Goal: Task Accomplishment & Management: Complete application form

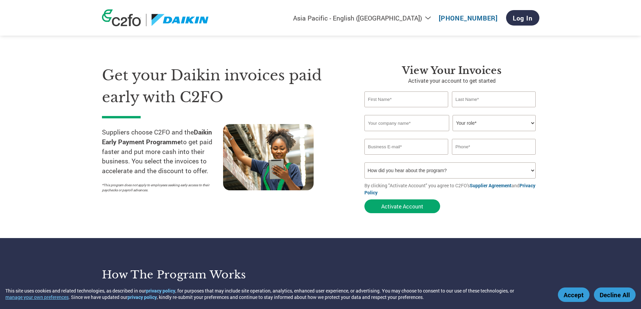
select select "en-IN"
type input "[EMAIL_ADDRESS][DOMAIN_NAME]"
type input "9673337255"
click at [412, 103] on input "text" at bounding box center [407, 100] width 84 height 16
select select "en-IN"
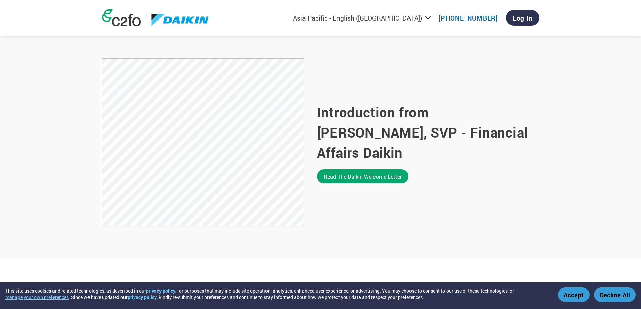
type input "info@nitinent.com"
type input "9673337255"
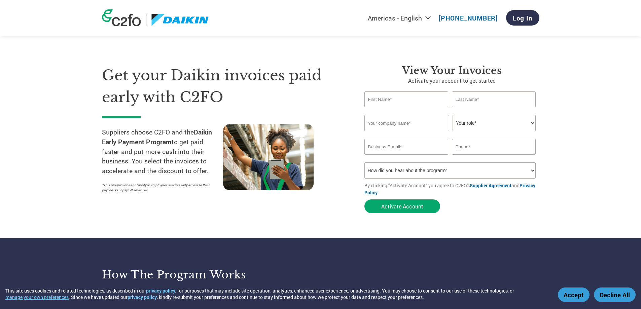
click at [385, 99] on input "text" at bounding box center [407, 100] width 84 height 16
type input "NITIN"
click at [475, 99] on input "text" at bounding box center [494, 100] width 84 height 16
type input "N"
type input "ENTERPRISES"
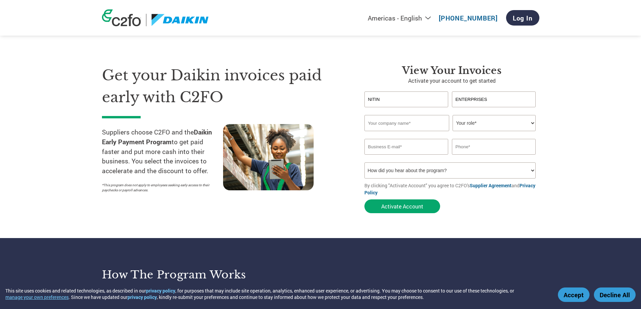
click at [390, 125] on input "text" at bounding box center [407, 123] width 85 height 16
drag, startPoint x: 399, startPoint y: 104, endPoint x: 353, endPoint y: 105, distance: 46.5
click at [353, 105] on div "Get your Daikin invoices paid early with C2FO Suppliers choose C2FO and the Dai…" at bounding box center [321, 127] width 438 height 179
drag, startPoint x: 493, startPoint y: 99, endPoint x: 435, endPoint y: 106, distance: 58.3
click at [435, 106] on div "ENTERPRISES" at bounding box center [452, 100] width 175 height 16
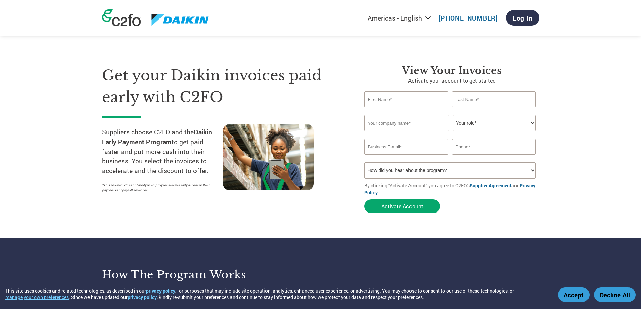
click at [404, 127] on input "text" at bounding box center [407, 123] width 85 height 16
type input "NITIN ENTERPRISES"
click at [468, 124] on select "Your role* CFO Controller Credit Manager Finance Director Treasurer CEO Preside…" at bounding box center [494, 123] width 83 height 16
click at [534, 121] on select "Your role* CFO Controller Credit Manager Finance Director Treasurer CEO Preside…" at bounding box center [494, 123] width 83 height 16
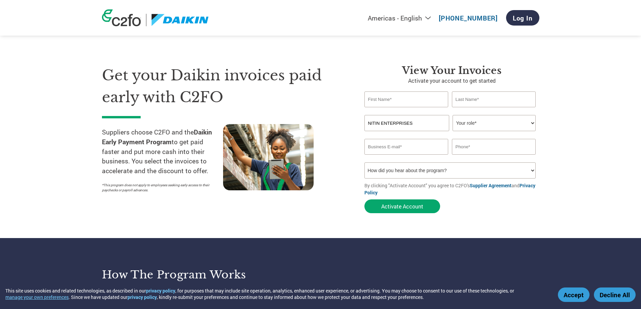
select select "OWNER_FOUNDER"
click at [453, 115] on select "Your role* CFO Controller Credit Manager Finance Director Treasurer CEO Preside…" at bounding box center [494, 123] width 83 height 16
click at [386, 148] on input "email" at bounding box center [407, 147] width 84 height 16
paste input "[EMAIL_ADDRESS][DOMAIN_NAME]"
type input "[EMAIL_ADDRESS][DOMAIN_NAME]"
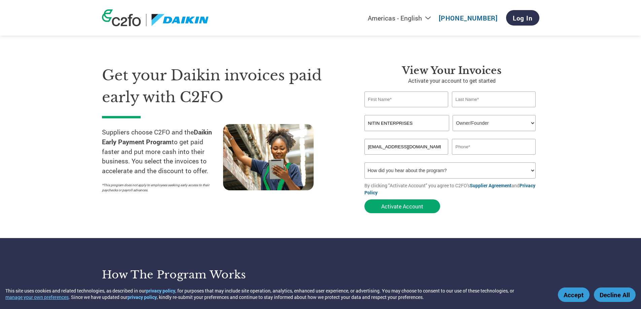
click at [471, 149] on input "text" at bounding box center [494, 147] width 84 height 16
type input "9673337255"
click at [411, 101] on input "text" at bounding box center [407, 100] width 84 height 16
type input "NITIN"
click at [483, 96] on input "text" at bounding box center [494, 100] width 84 height 16
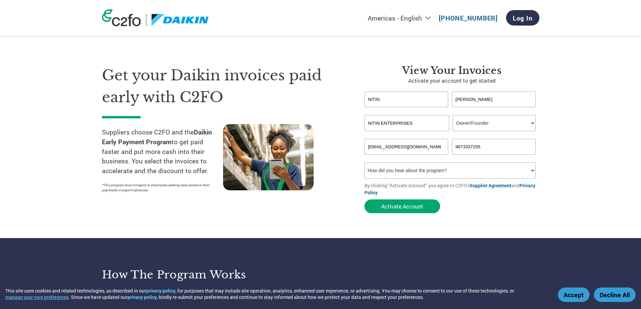
type input "BHALERAO"
drag, startPoint x: 477, startPoint y: 171, endPoint x: 354, endPoint y: 172, distance: 123.2
click at [353, 172] on div "Get your Daikin invoices paid early with C2FO Suppliers choose C2FO and the Dai…" at bounding box center [321, 127] width 438 height 179
drag, startPoint x: 455, startPoint y: 170, endPoint x: 361, endPoint y: 171, distance: 94.6
click at [373, 174] on select "How did you hear about the program? Received a letter Email Social Media Online…" at bounding box center [451, 171] width 172 height 16
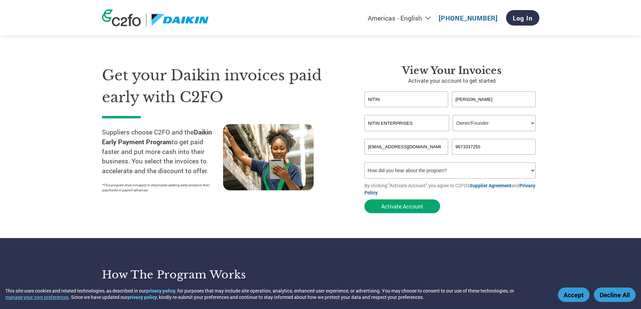
drag, startPoint x: 367, startPoint y: 169, endPoint x: 427, endPoint y: 169, distance: 59.6
click at [427, 169] on select "How did you hear about the program? Received a letter Email Social Media Online…" at bounding box center [451, 171] width 172 height 16
select select "Email"
click at [365, 163] on select "How did you hear about the program? Received a letter Email Social Media Online…" at bounding box center [451, 171] width 172 height 16
click at [533, 169] on select "How did you hear about the program? Received a letter Email Social Media Online…" at bounding box center [451, 171] width 172 height 16
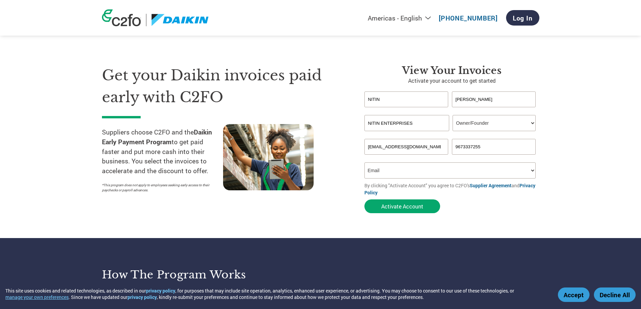
click at [365, 163] on select "How did you hear about the program? Received a letter Email Social Media Online…" at bounding box center [451, 171] width 172 height 16
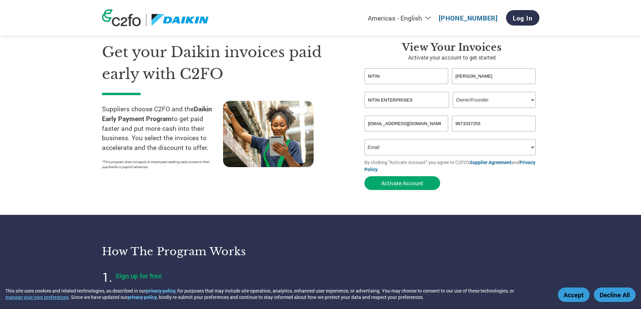
scroll to position [34, 0]
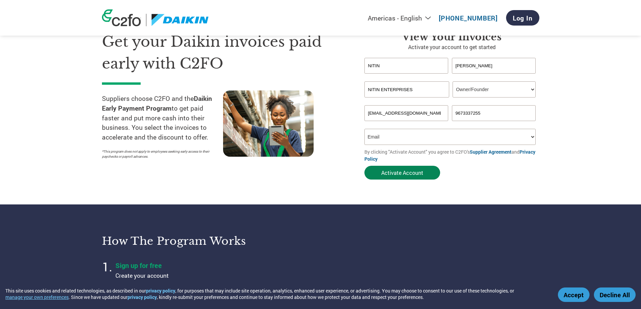
click at [409, 173] on button "Activate Account" at bounding box center [403, 173] width 76 height 14
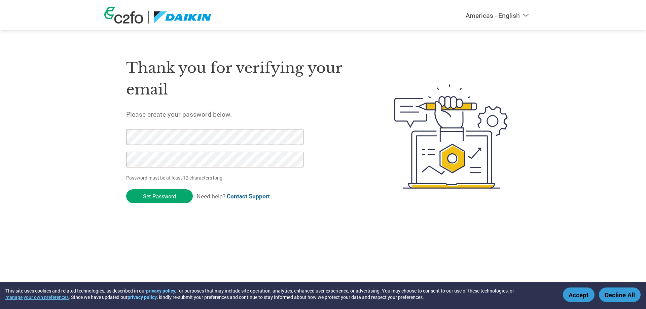
click at [298, 238] on html "This site uses cookies and related technologies, as described in our privacy po…" at bounding box center [323, 123] width 646 height 246
click at [170, 192] on input "Set Password" at bounding box center [159, 197] width 67 height 14
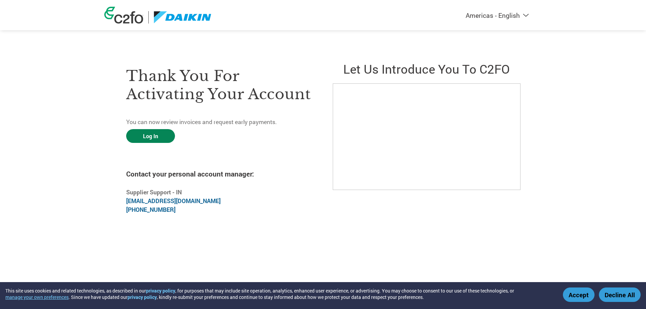
click at [160, 135] on link "Log In" at bounding box center [150, 136] width 49 height 14
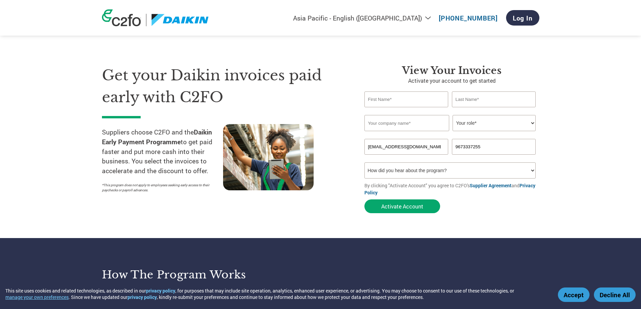
select select "en-IN"
drag, startPoint x: 498, startPoint y: 146, endPoint x: 428, endPoint y: 148, distance: 69.7
click at [429, 148] on div "[EMAIL_ADDRESS][DOMAIN_NAME] 9673337255" at bounding box center [452, 147] width 175 height 16
click at [365, 200] on button "Activate Account" at bounding box center [403, 207] width 76 height 14
drag, startPoint x: 424, startPoint y: 153, endPoint x: 344, endPoint y: 149, distance: 79.9
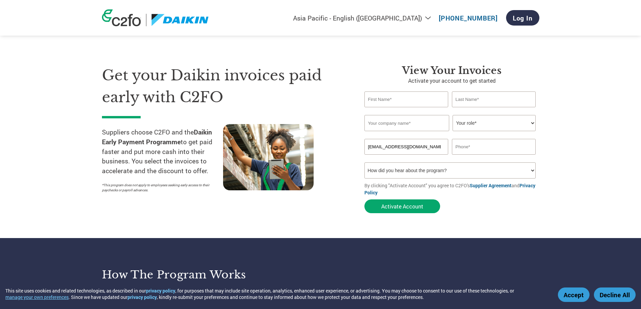
click at [344, 149] on div "Get your Daikin invoices paid early with C2FO Suppliers choose C2FO and the Dai…" at bounding box center [321, 127] width 438 height 179
click at [576, 141] on section "Get your Daikin invoices paid early with C2FO Suppliers choose C2FO and the Dai…" at bounding box center [320, 132] width 641 height 211
